Goal: Check status: Check status

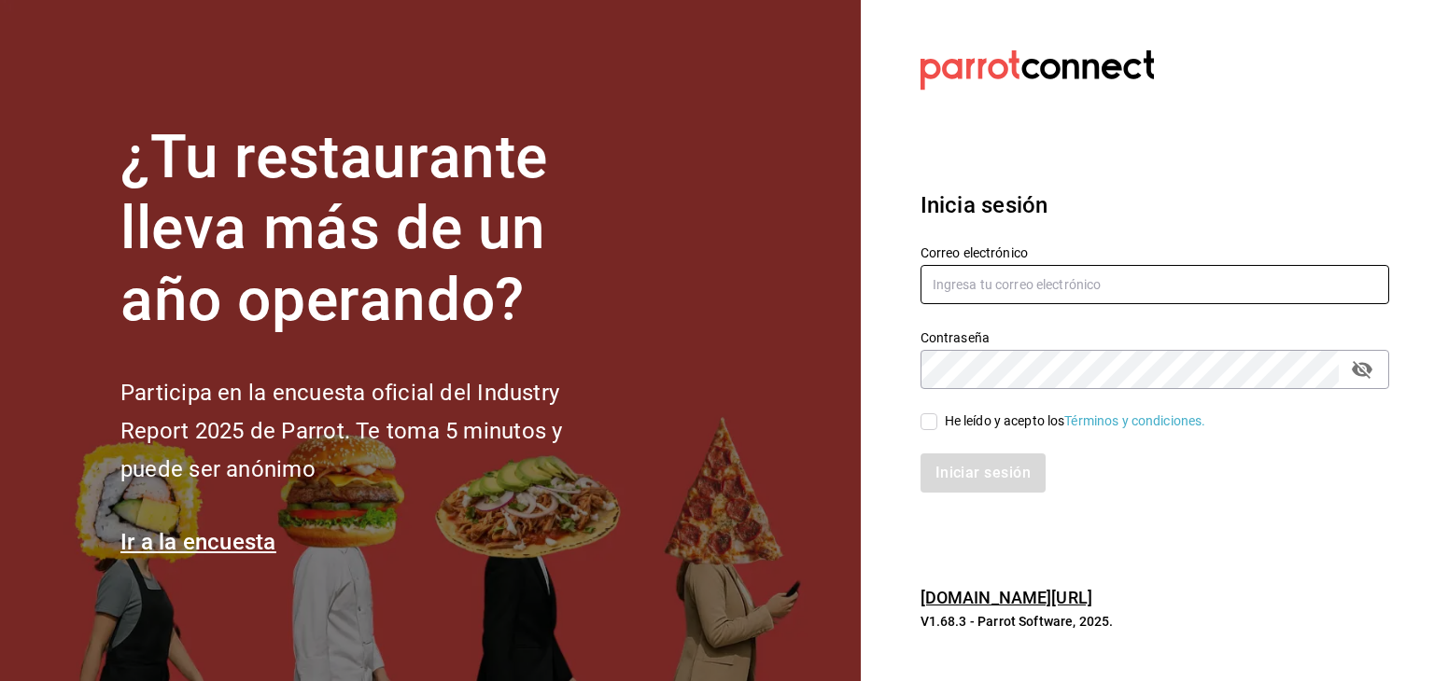
click at [1049, 275] on input "text" at bounding box center [1154, 284] width 469 height 39
type input "[EMAIL_ADDRESS][DOMAIN_NAME]"
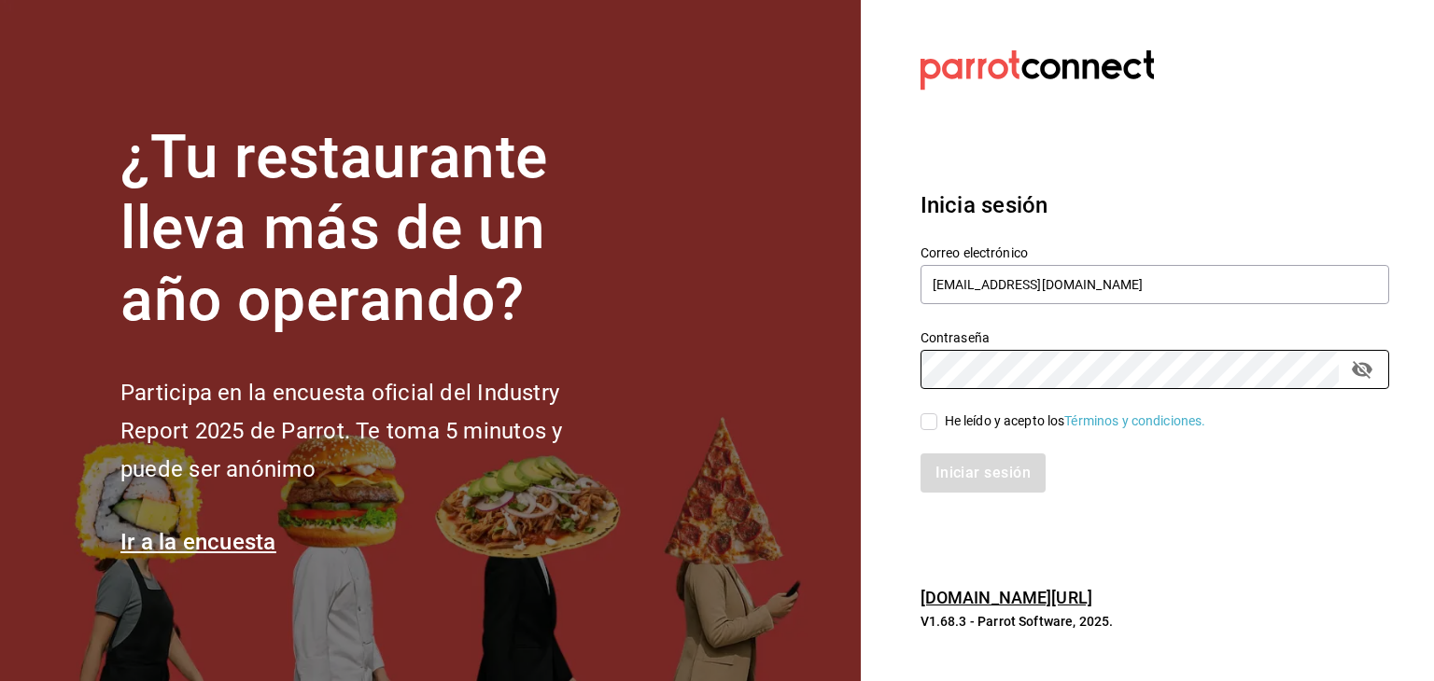
click at [931, 427] on input "He leído y acepto los Términos y condiciones." at bounding box center [928, 422] width 17 height 17
checkbox input "true"
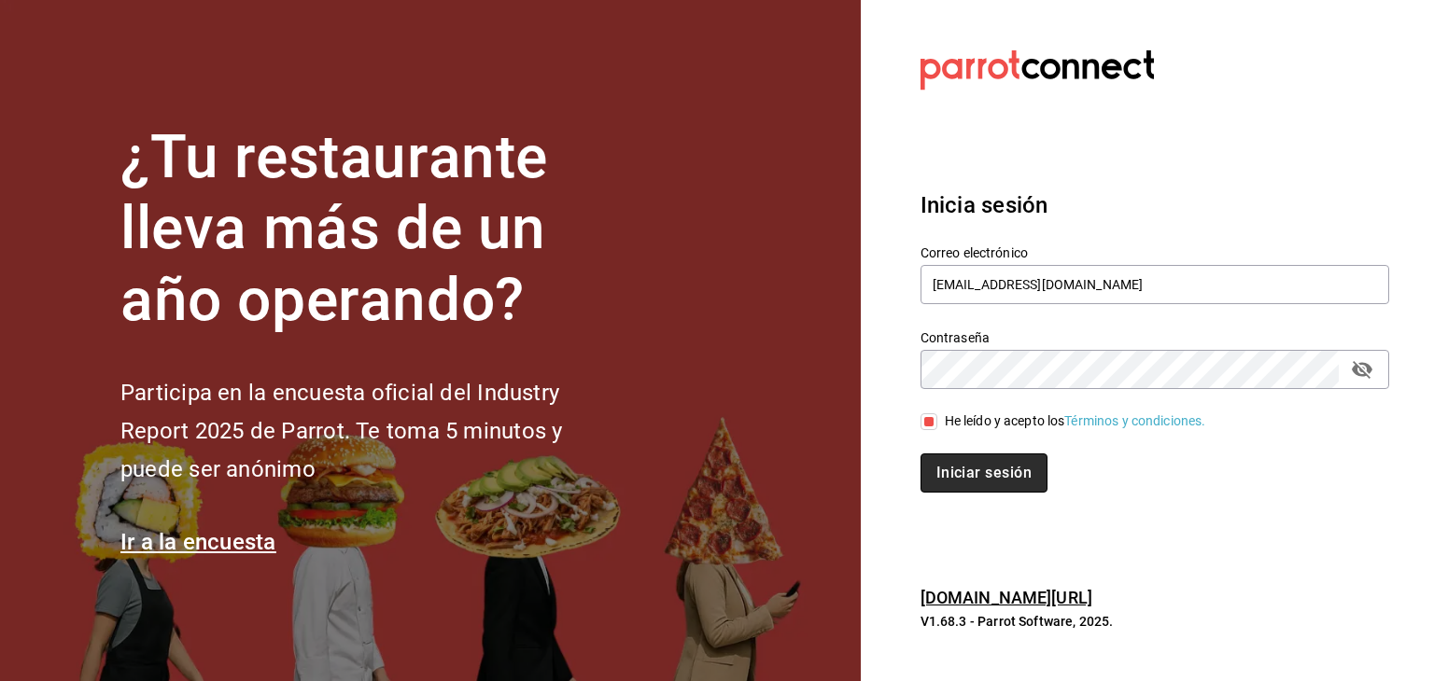
click at [937, 467] on button "Iniciar sesión" at bounding box center [983, 473] width 127 height 39
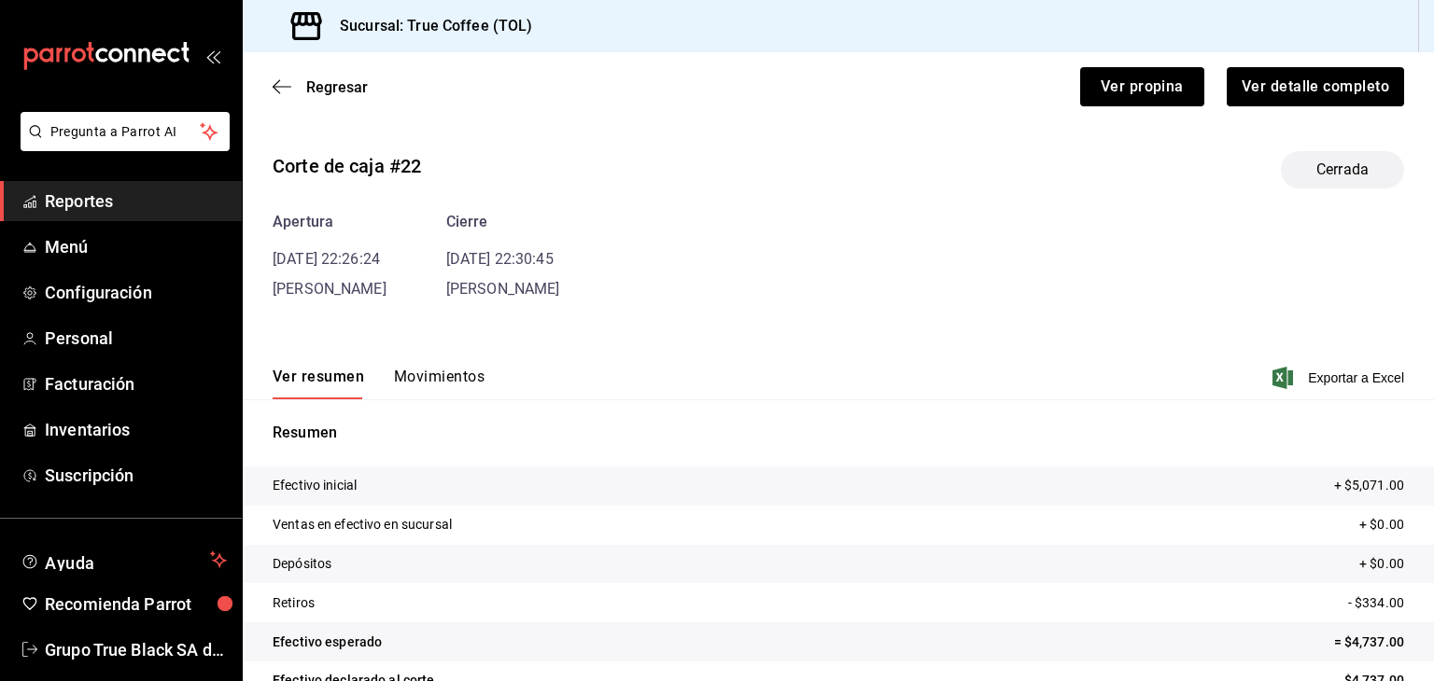
click at [78, 210] on span "Reportes" at bounding box center [136, 201] width 182 height 25
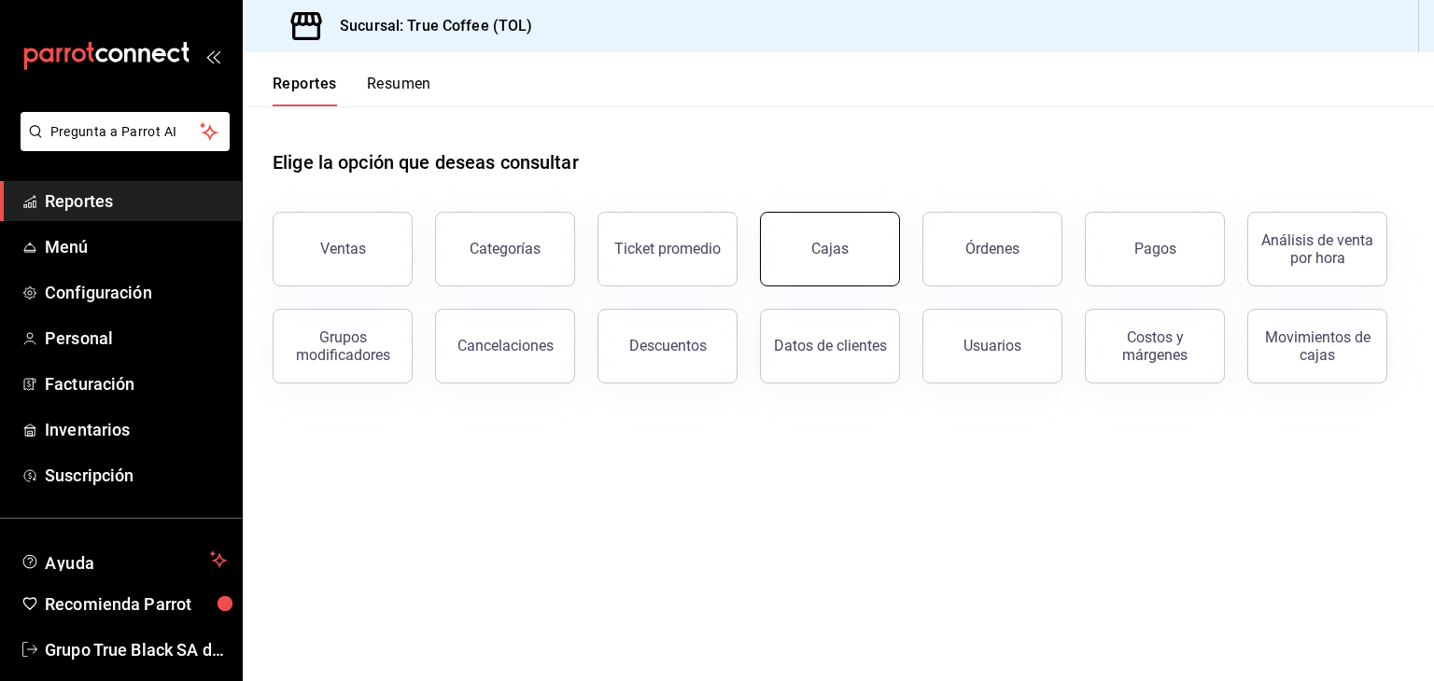
click at [855, 255] on button "Cajas" at bounding box center [830, 249] width 140 height 75
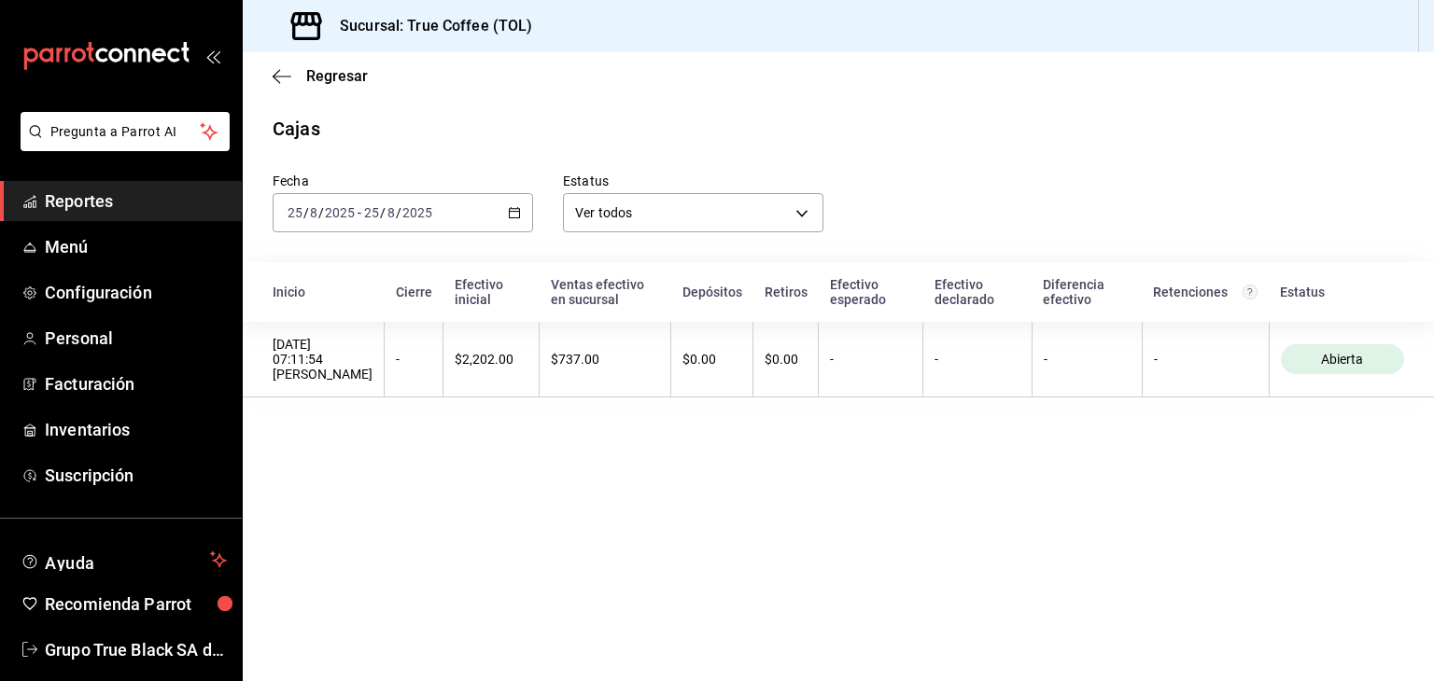
click at [517, 218] on icon "button" at bounding box center [514, 212] width 13 height 13
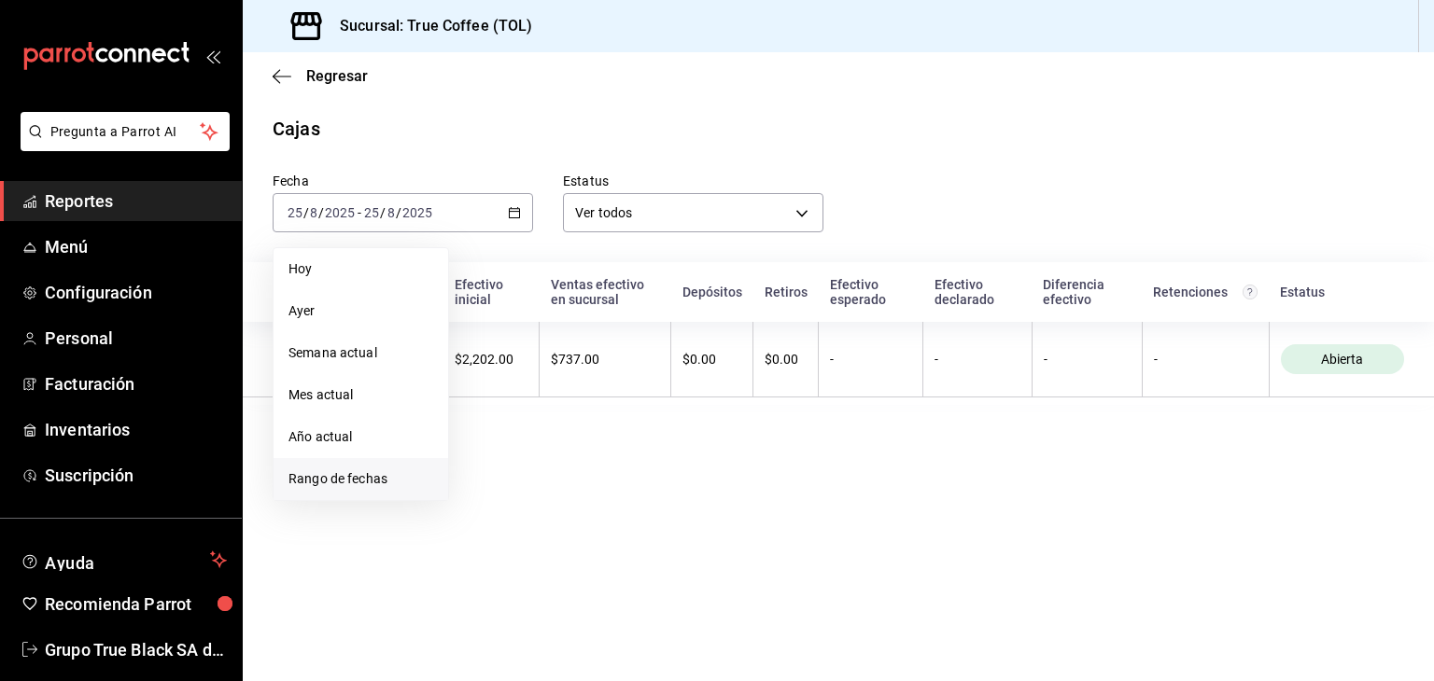
click at [373, 484] on span "Rango de fechas" at bounding box center [360, 480] width 145 height 20
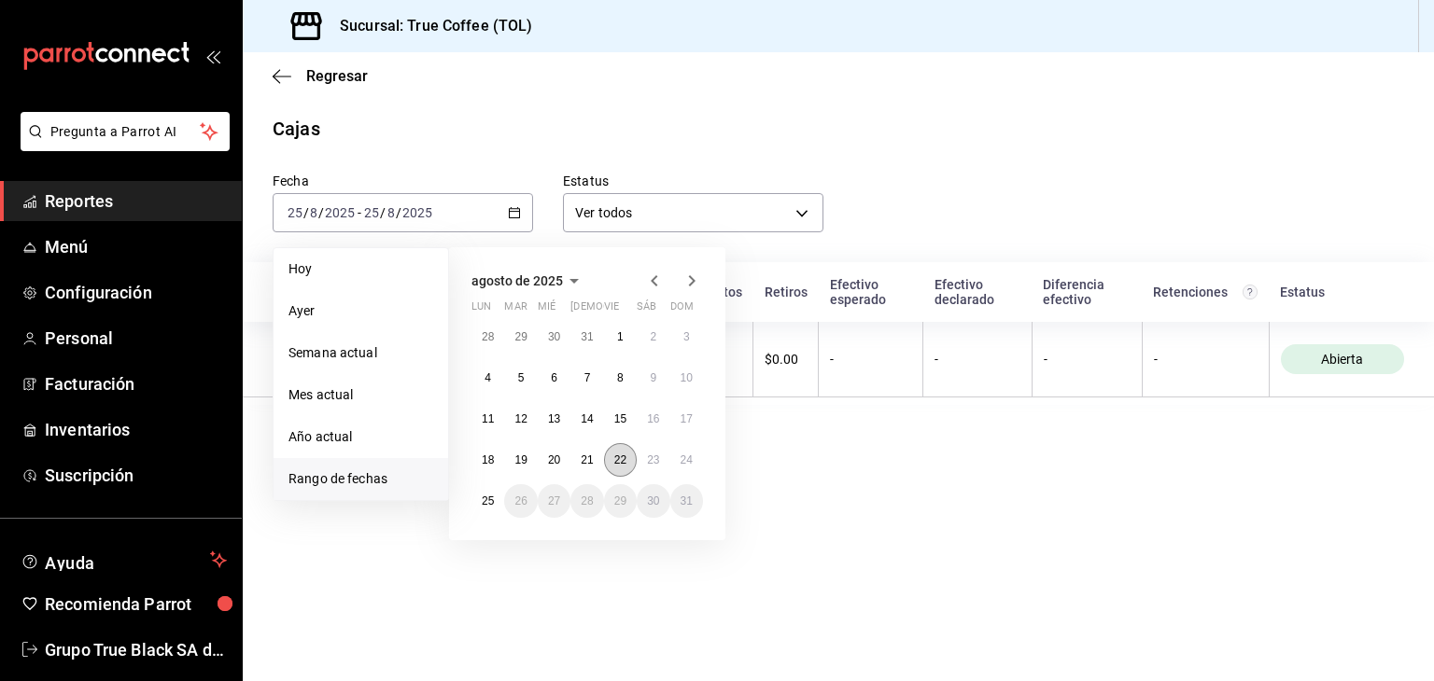
click at [612, 456] on button "22" at bounding box center [620, 460] width 33 height 34
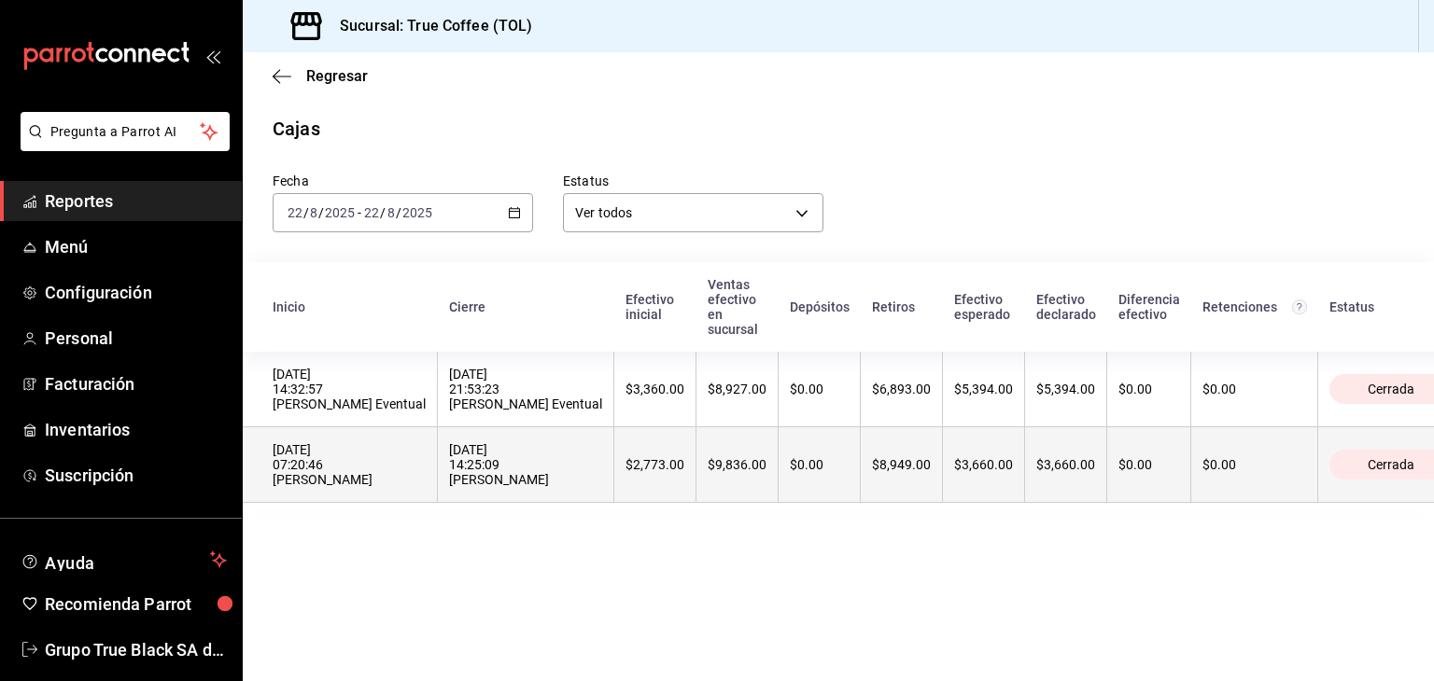
click at [865, 456] on th "$8,949.00" at bounding box center [902, 466] width 82 height 76
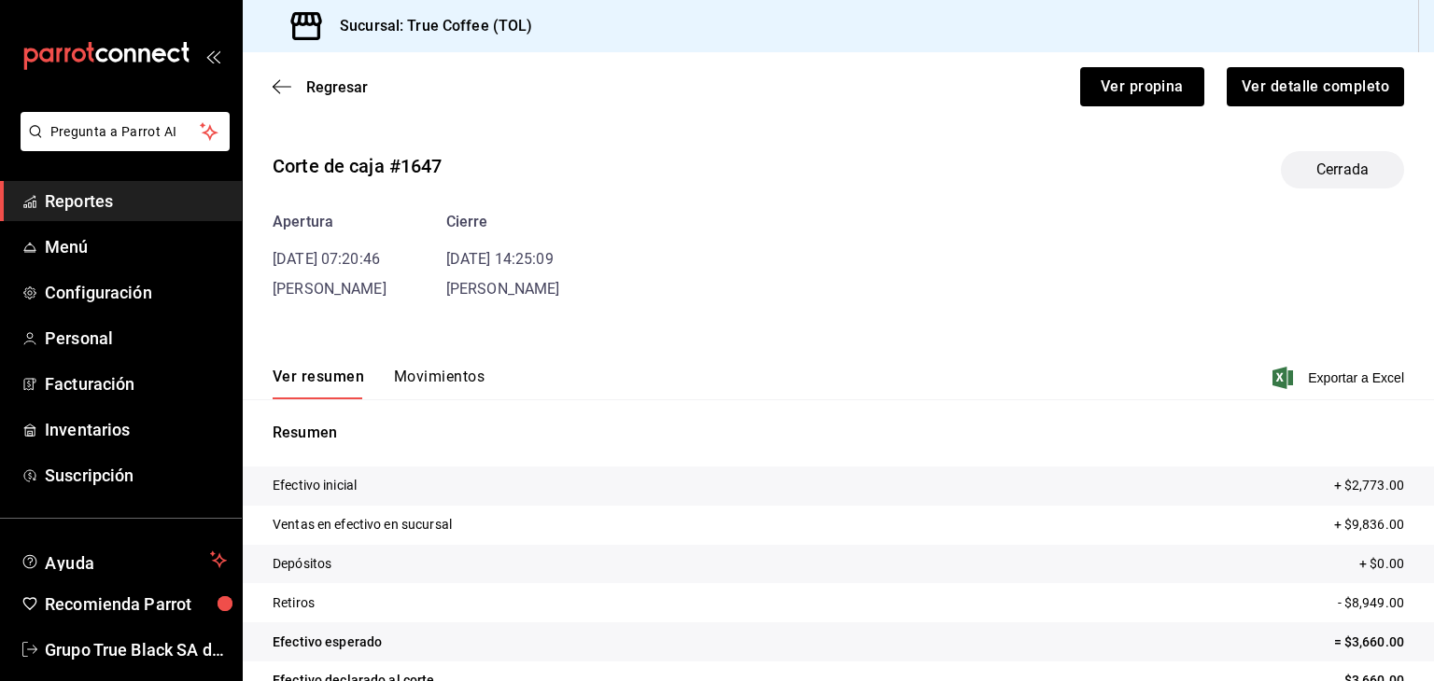
click at [425, 315] on div "Corte de caja #1647 Cerrada Apertura 22/08/25 07:20:46 Paola Serrano Piña Cierr…" at bounding box center [838, 448] width 1191 height 625
click at [442, 365] on div "Ver resumen Movimientos Exportar a Excel" at bounding box center [838, 372] width 1191 height 54
click at [441, 374] on button "Movimientos" at bounding box center [439, 384] width 91 height 32
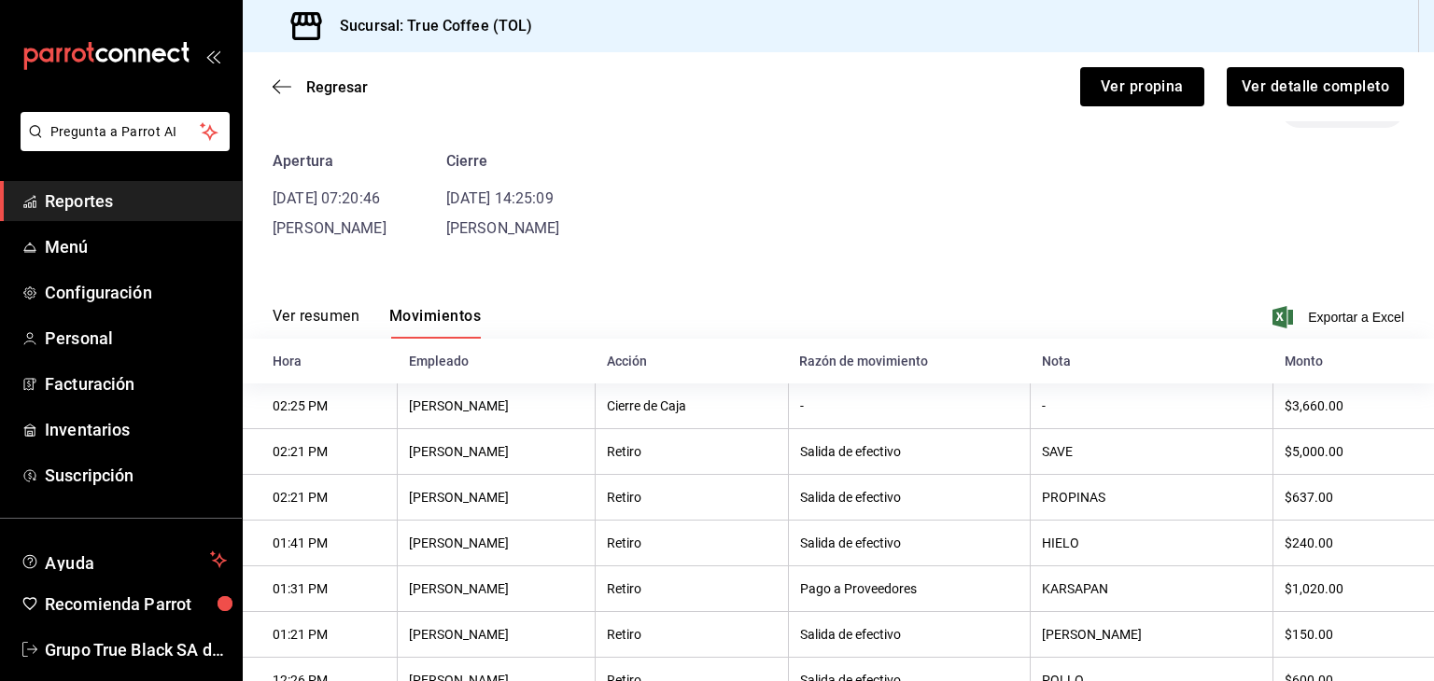
scroll to position [14, 0]
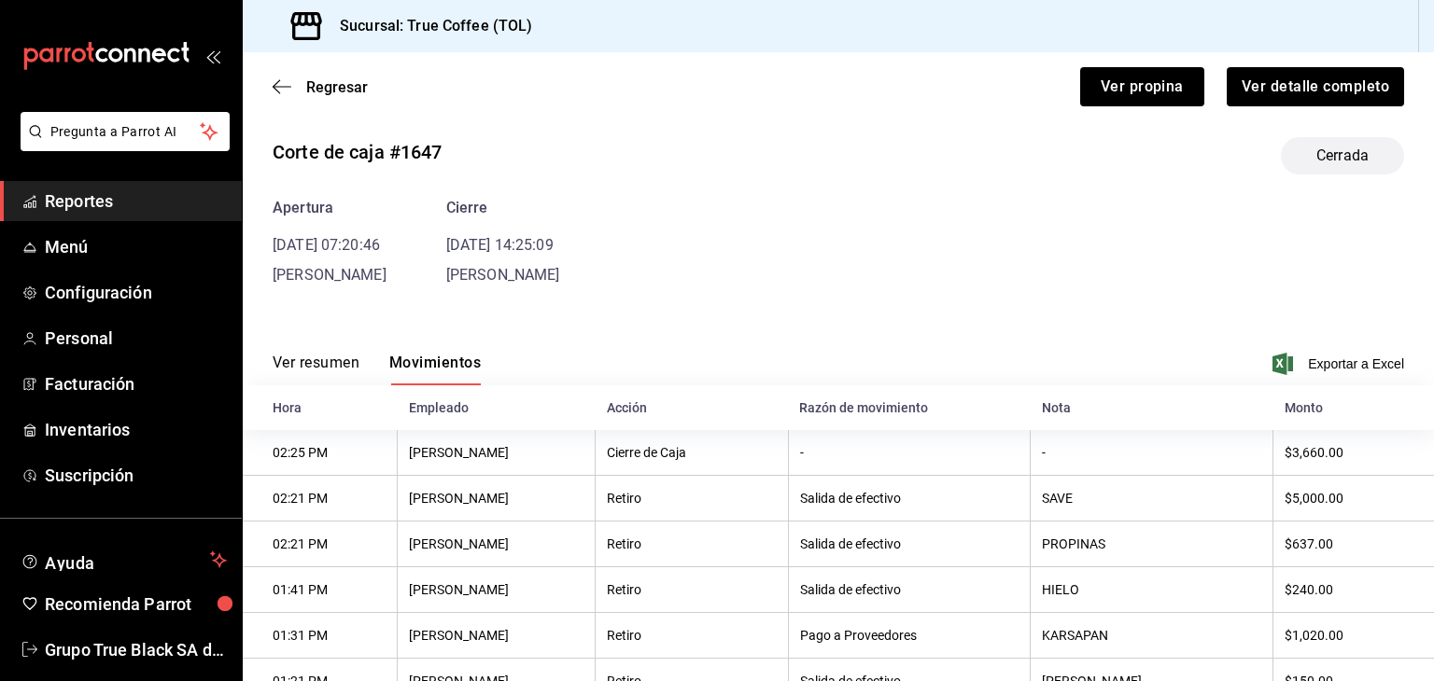
click at [307, 70] on div "Regresar Ver propina Ver detalle completo" at bounding box center [838, 86] width 1191 height 69
click at [320, 98] on div "Regresar Ver propina Ver detalle completo" at bounding box center [838, 86] width 1191 height 69
click at [308, 83] on span "Regresar" at bounding box center [337, 87] width 62 height 18
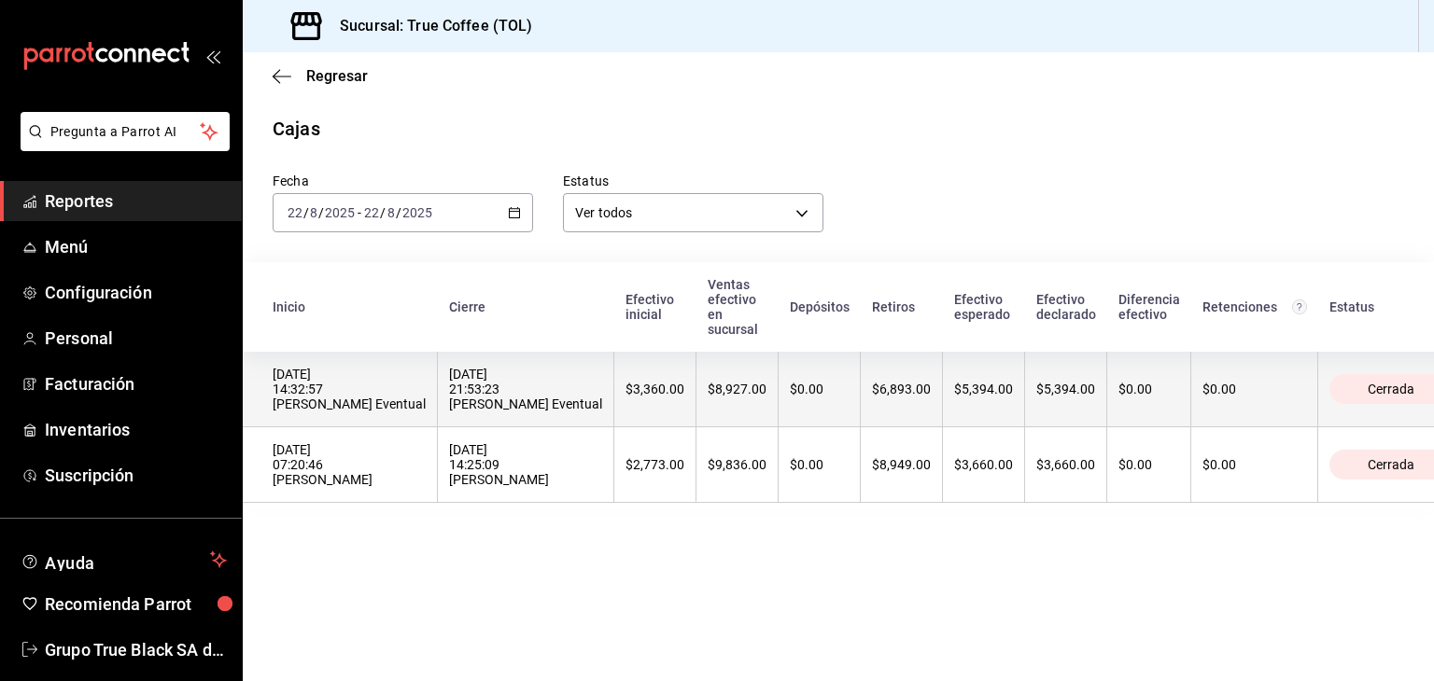
click at [708, 382] on div "$8,927.00" at bounding box center [737, 389] width 59 height 15
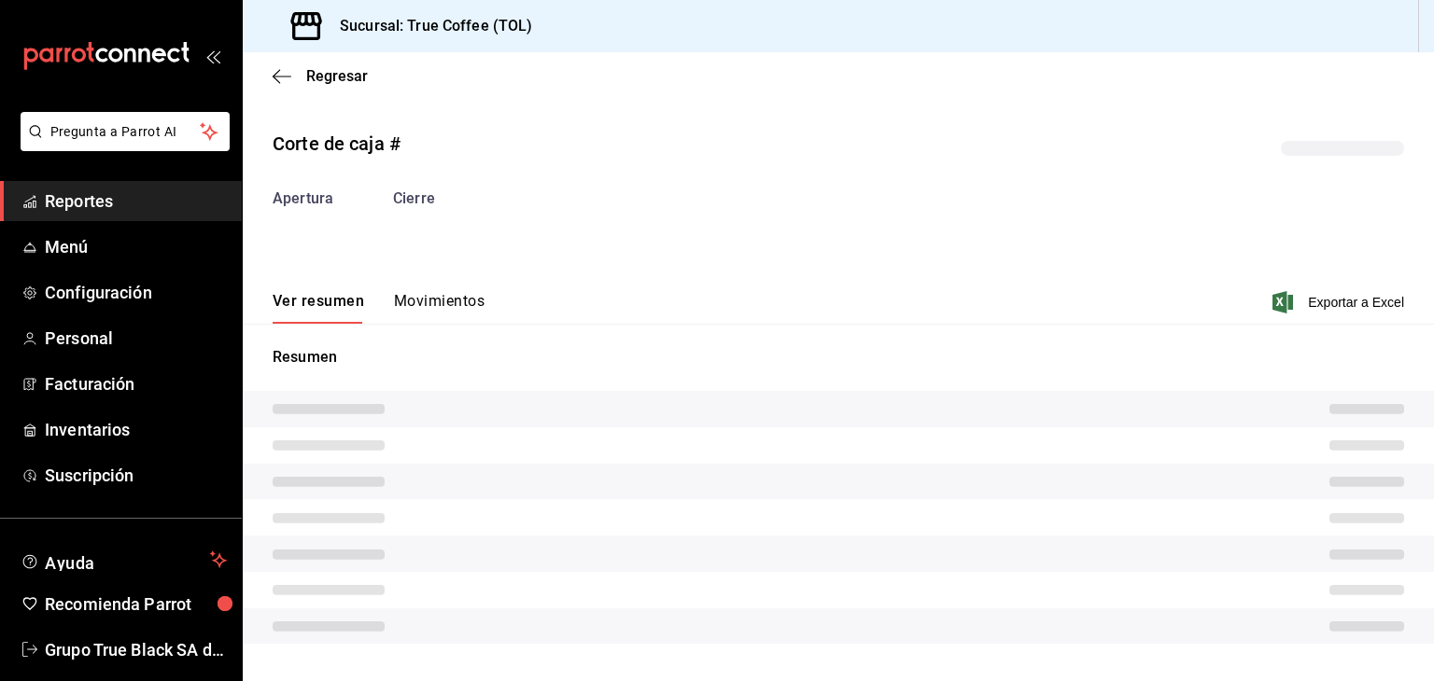
click at [418, 306] on div "Corte de caja # Apertura Cierre Ver resumen Movimientos Exportar a Excel Resumen" at bounding box center [838, 391] width 1191 height 552
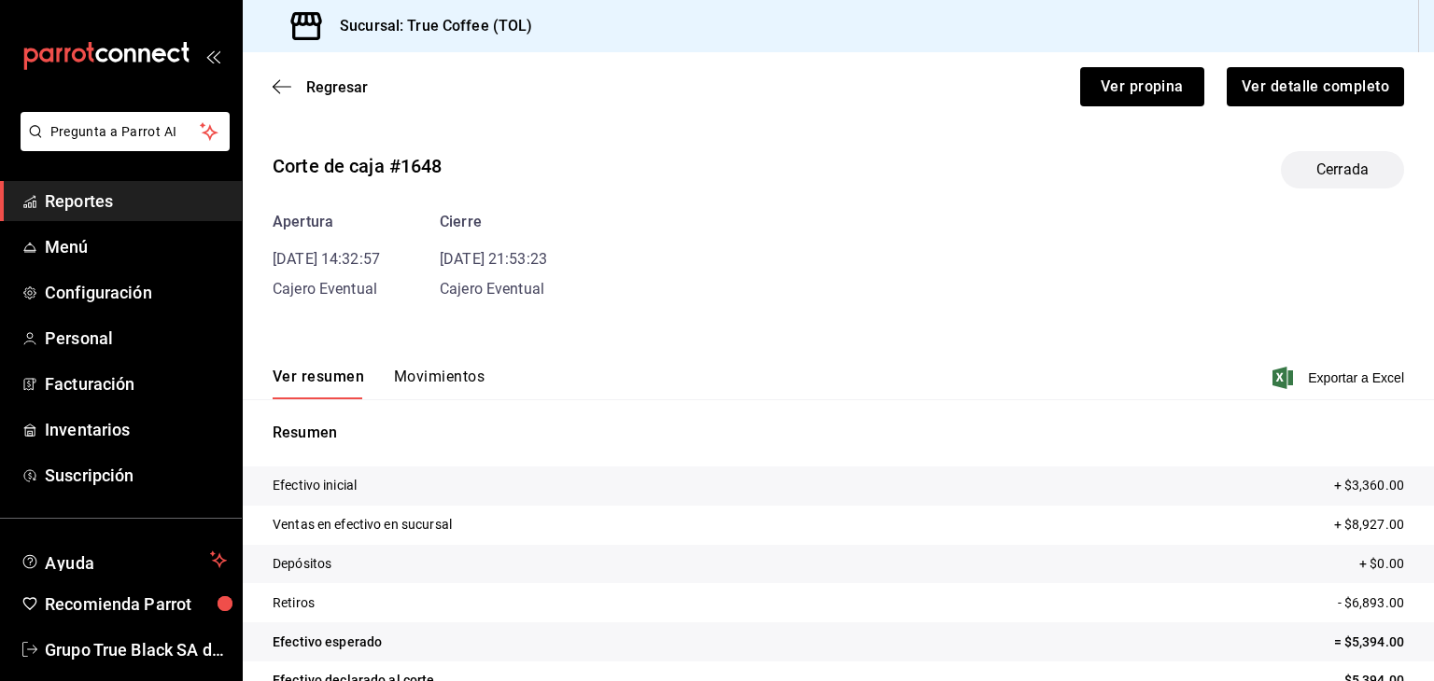
click at [452, 379] on button "Movimientos" at bounding box center [439, 384] width 91 height 32
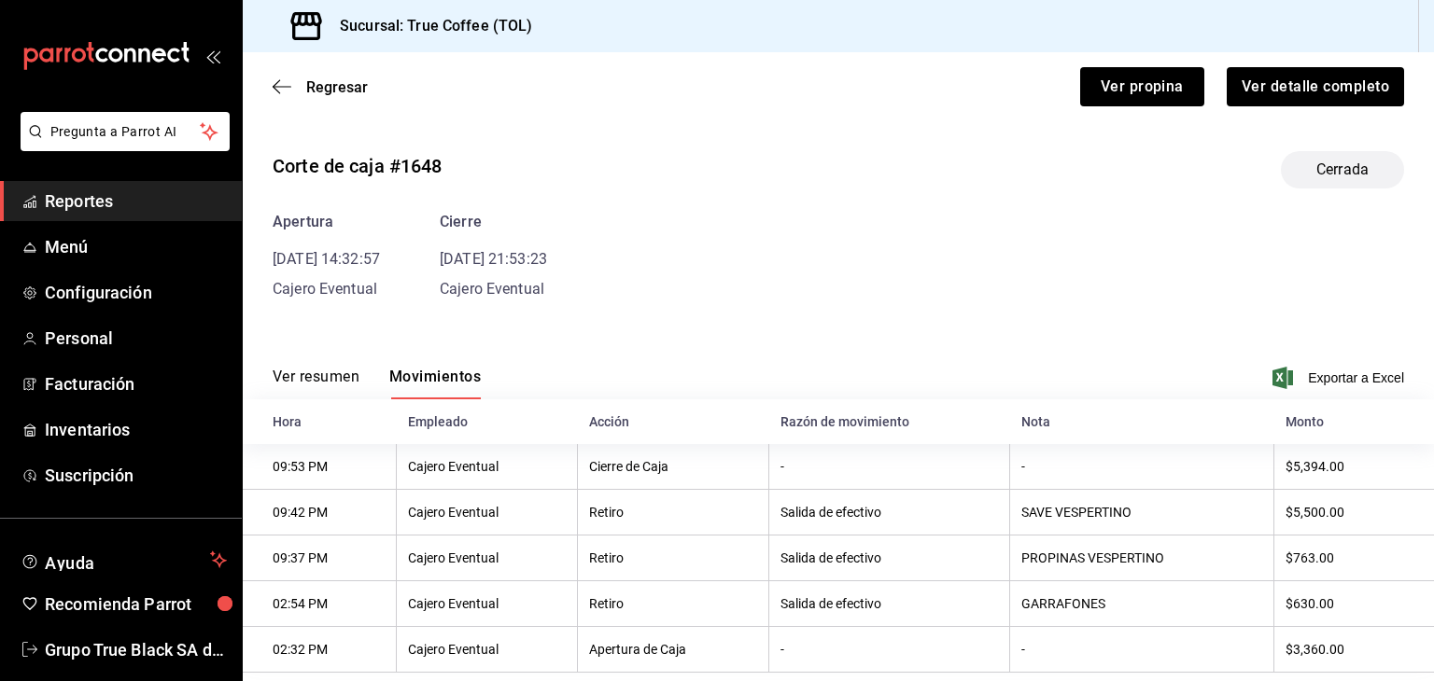
scroll to position [40, 0]
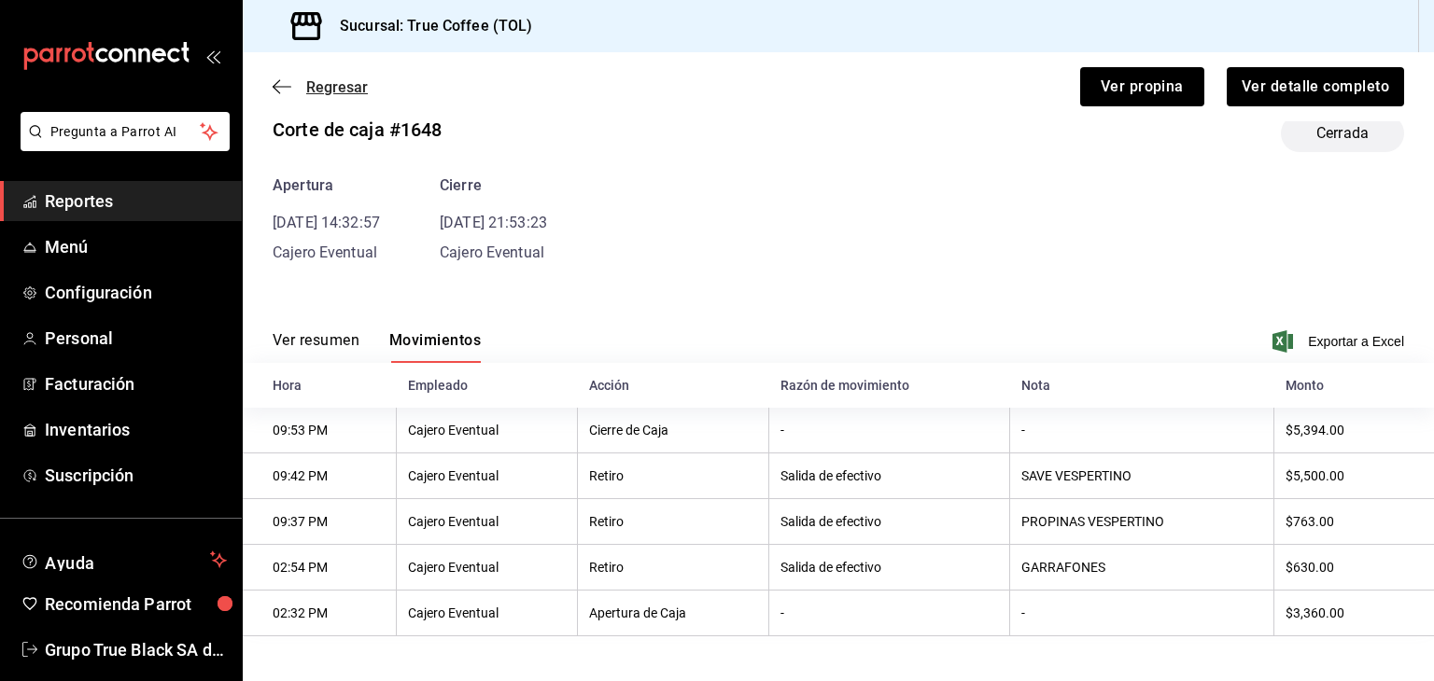
click at [343, 91] on span "Regresar" at bounding box center [337, 87] width 62 height 18
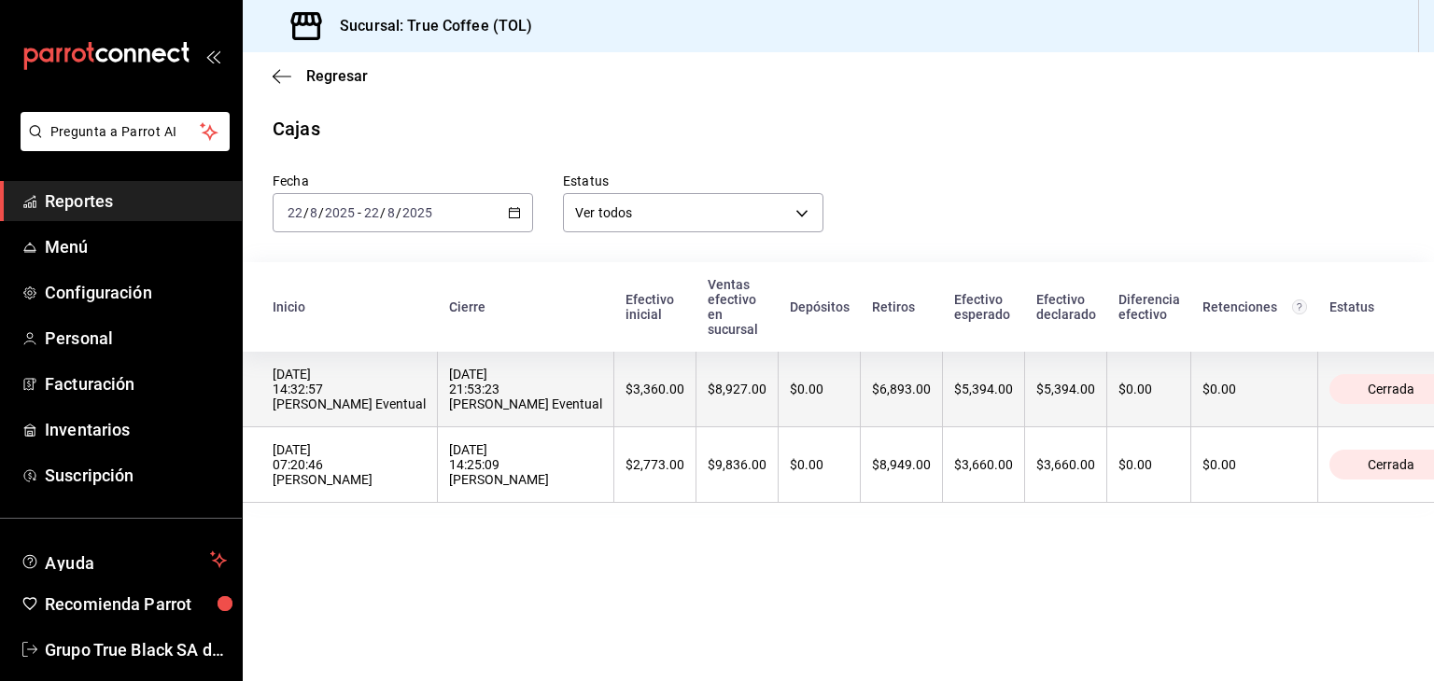
click at [778, 389] on th "$0.00" at bounding box center [819, 390] width 82 height 76
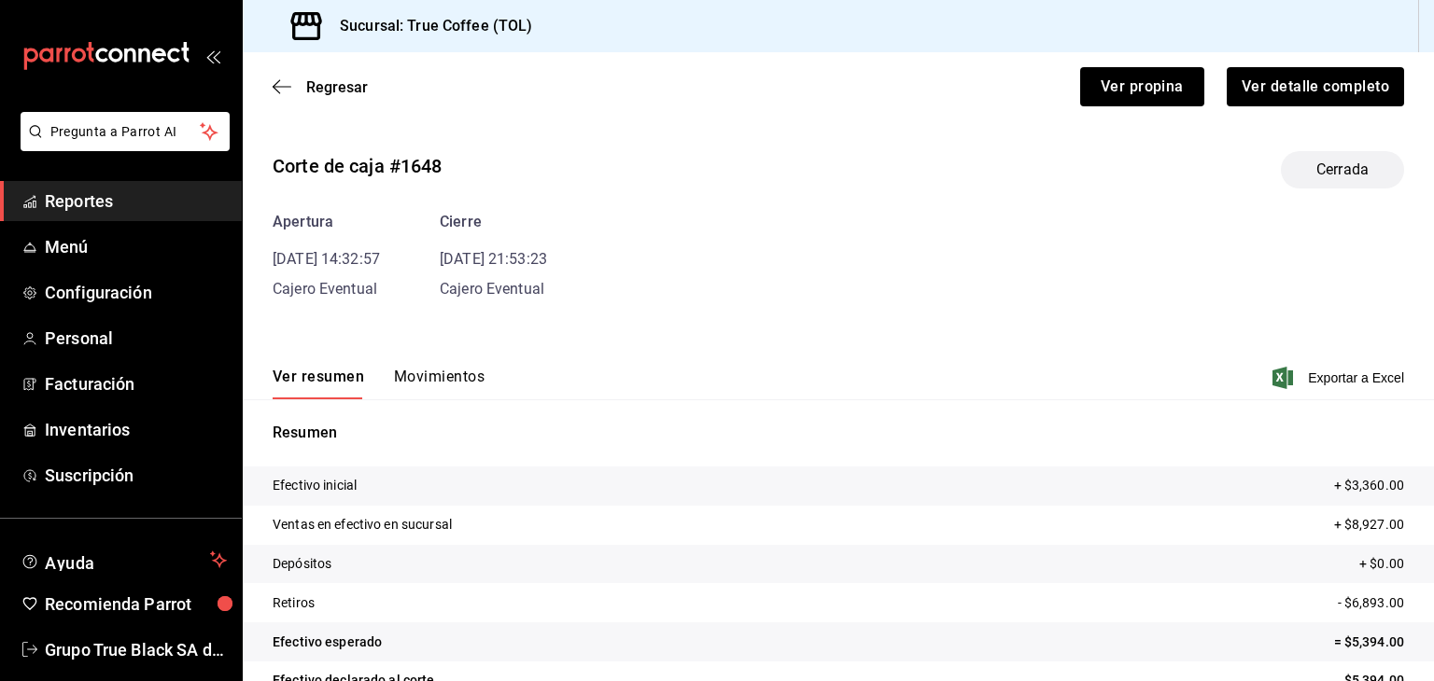
click at [425, 379] on button "Movimientos" at bounding box center [439, 384] width 91 height 32
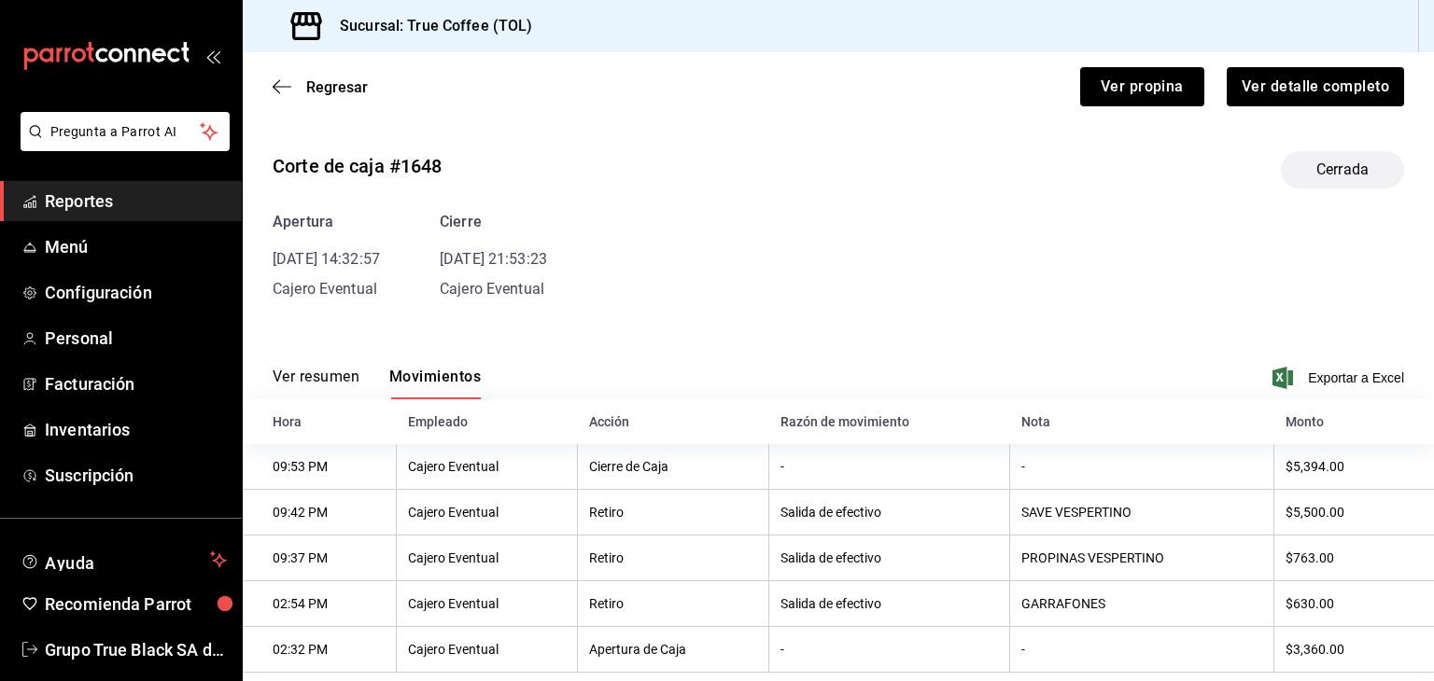
scroll to position [40, 0]
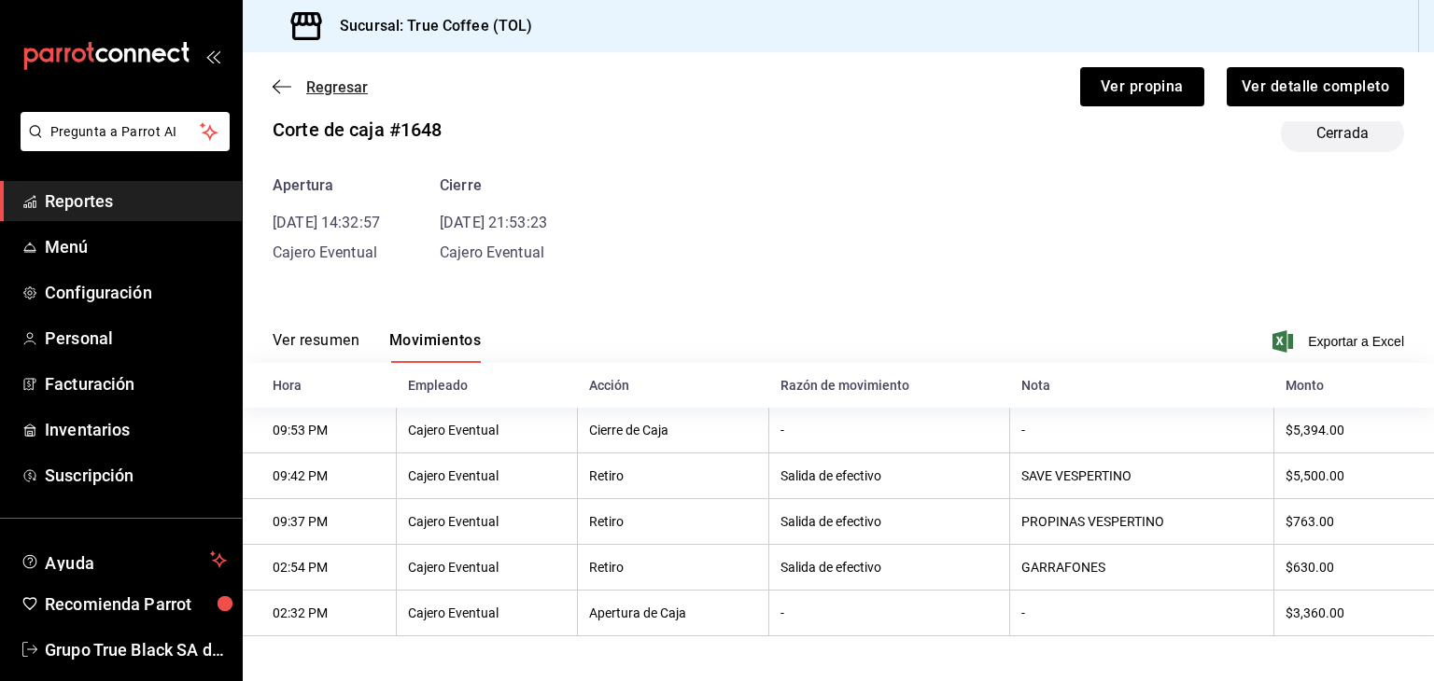
click at [310, 80] on span "Regresar" at bounding box center [337, 87] width 62 height 18
